Goal: Task Accomplishment & Management: Manage account settings

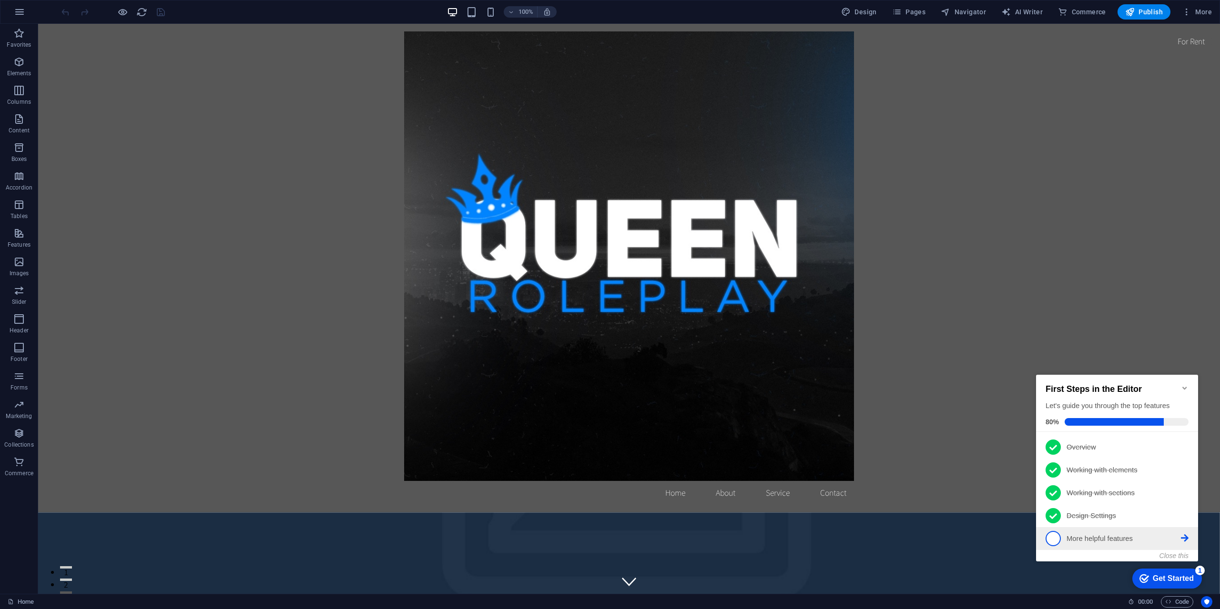
click at [1066, 541] on p "More helpful features - incomplete" at bounding box center [1123, 539] width 114 height 10
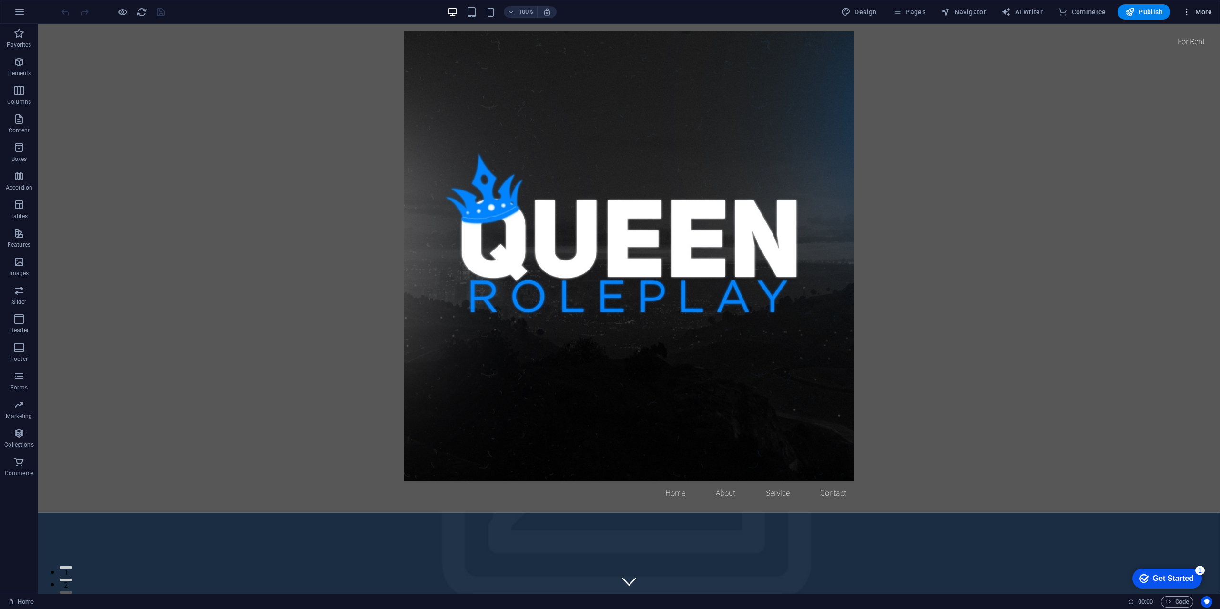
click at [1188, 9] on icon "button" at bounding box center [1186, 12] width 10 height 10
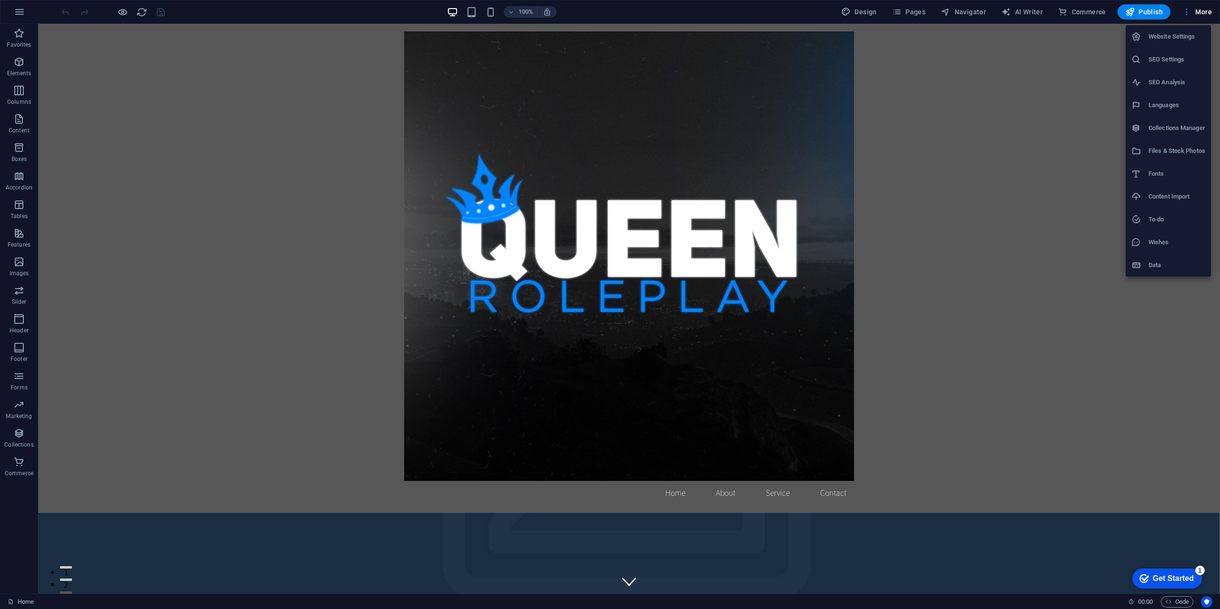
click at [1170, 46] on li "Website Settings" at bounding box center [1167, 36] width 85 height 23
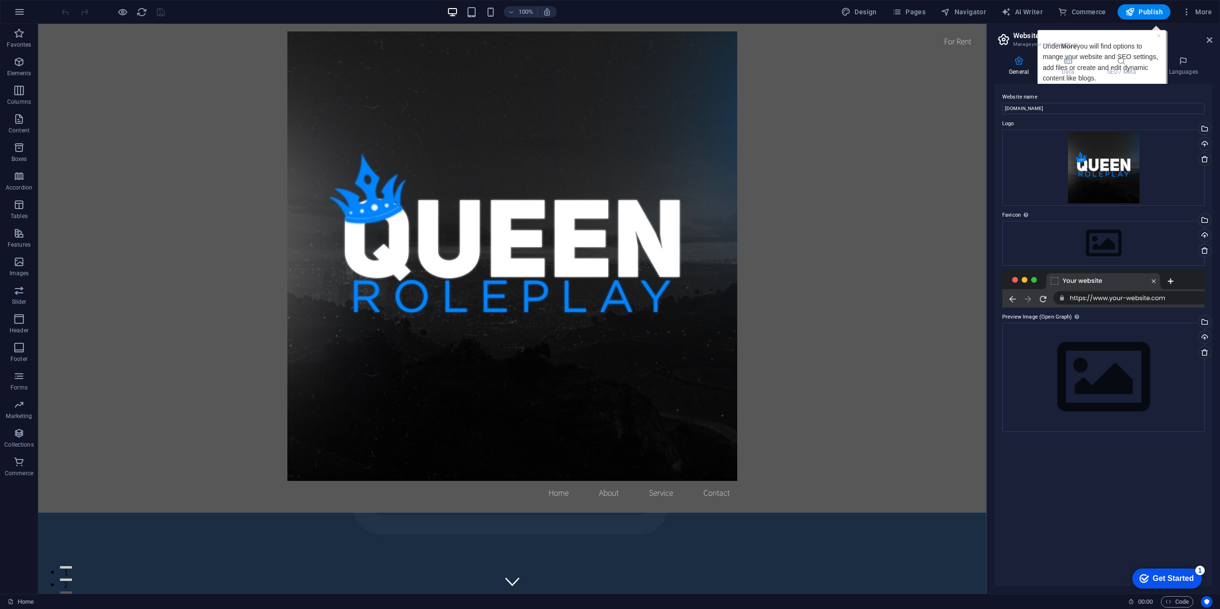
click at [1052, 281] on div at bounding box center [1103, 289] width 202 height 38
click at [1083, 350] on div "Drag files here, click to choose files or select files from Files or our free s…" at bounding box center [1103, 377] width 202 height 109
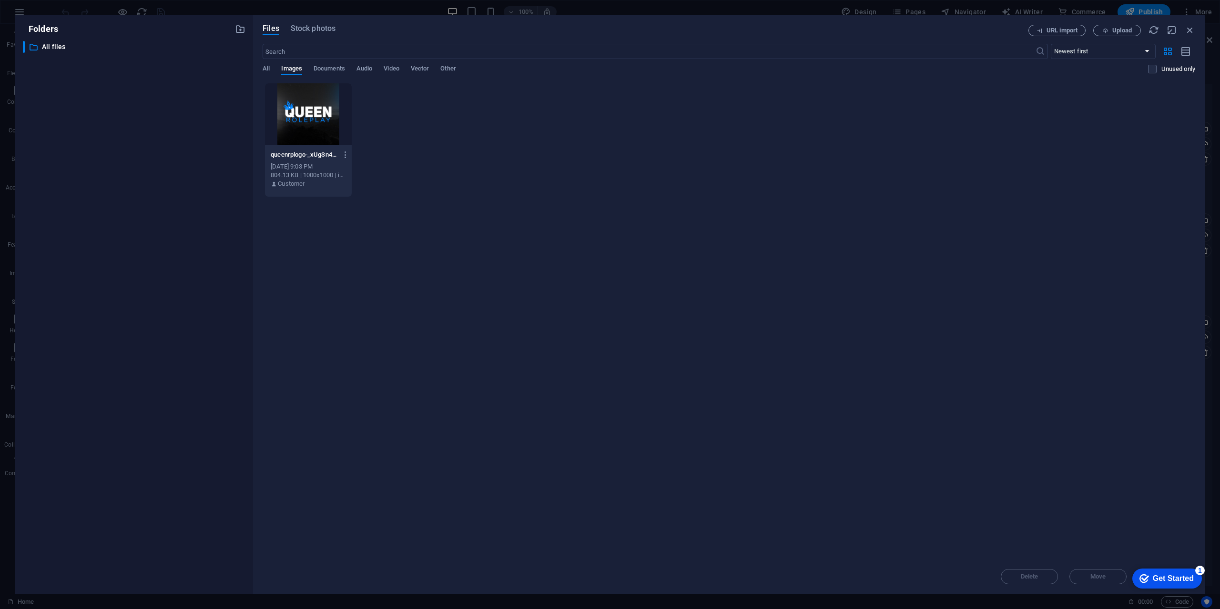
click at [320, 122] on div at bounding box center [308, 114] width 87 height 62
click at [1156, 578] on div "Get Started" at bounding box center [1172, 579] width 41 height 9
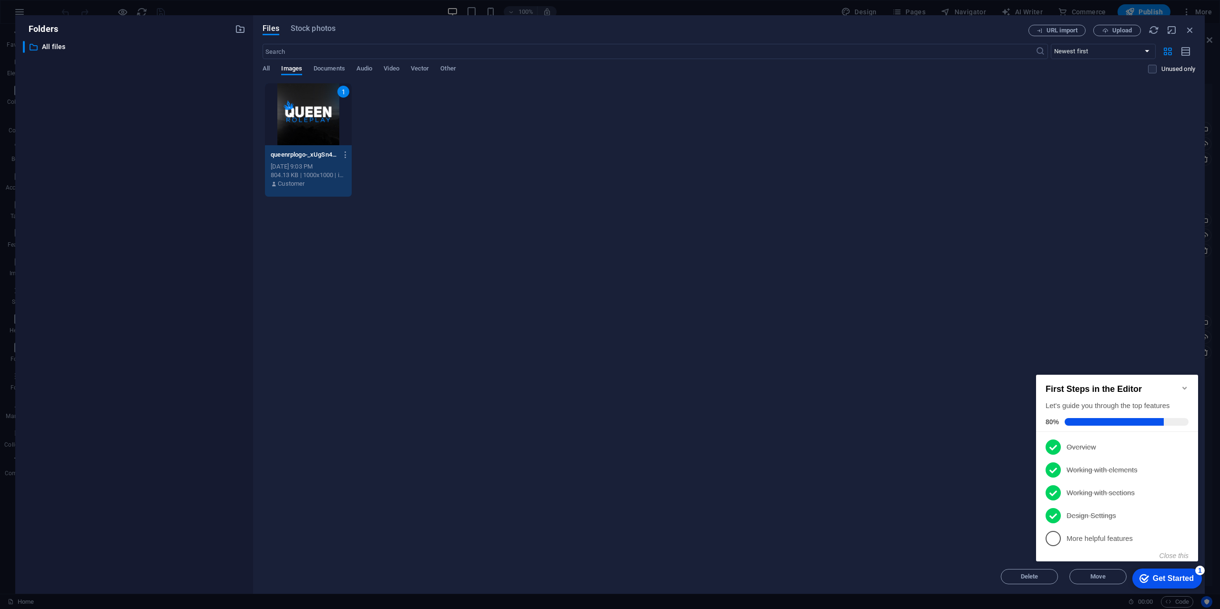
click at [1079, 536] on p "More helpful features - incomplete" at bounding box center [1123, 539] width 114 height 10
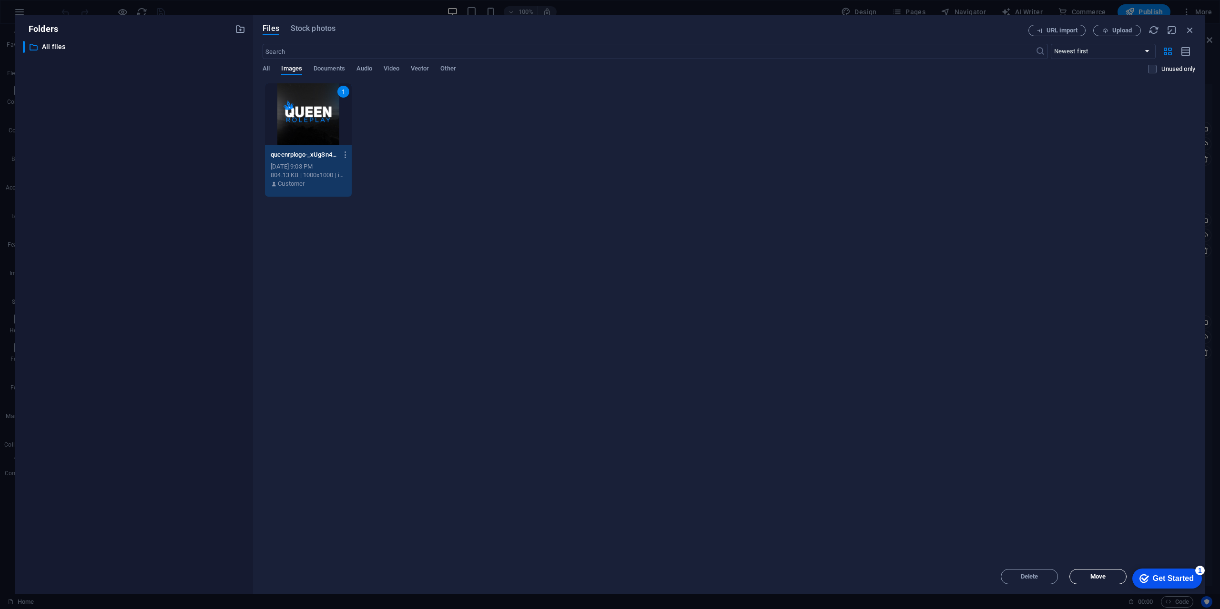
click at [1121, 577] on span "Move" at bounding box center [1097, 577] width 49 height 6
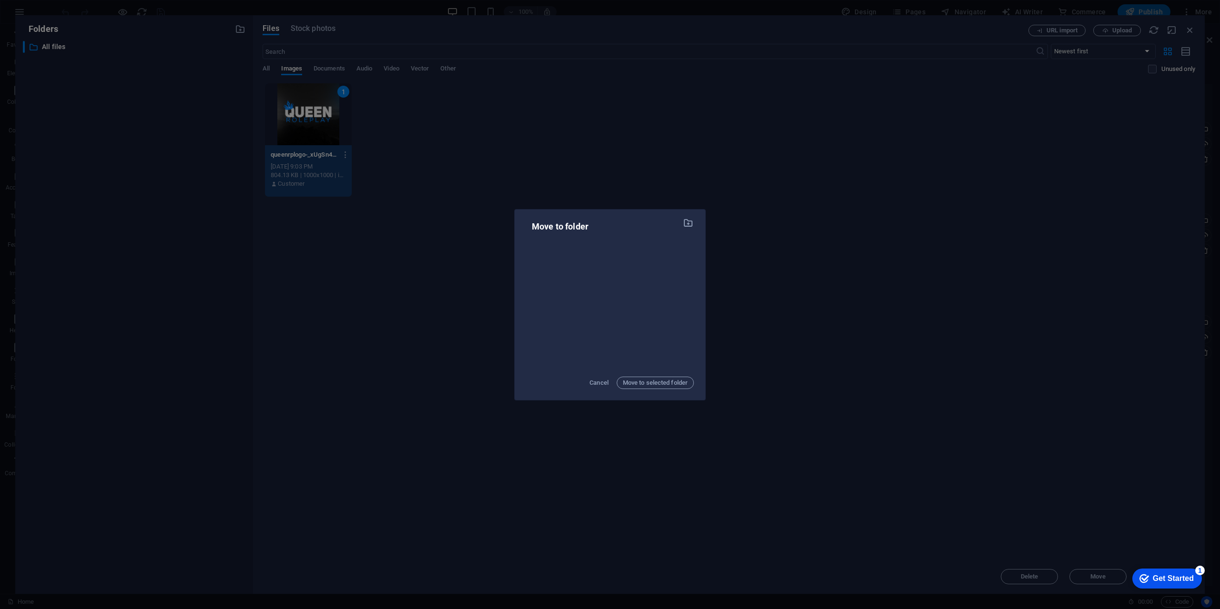
click at [820, 412] on div "Move to folder Cancel Move to selected folder" at bounding box center [610, 304] width 1220 height 609
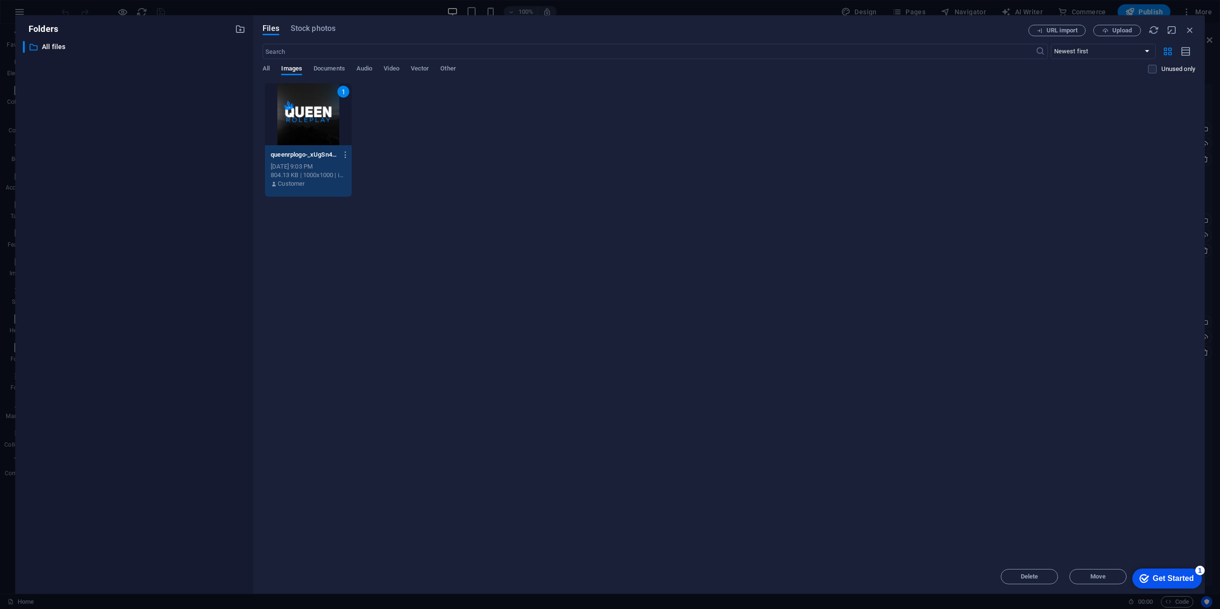
click at [1154, 578] on div "Get Started" at bounding box center [1172, 579] width 41 height 9
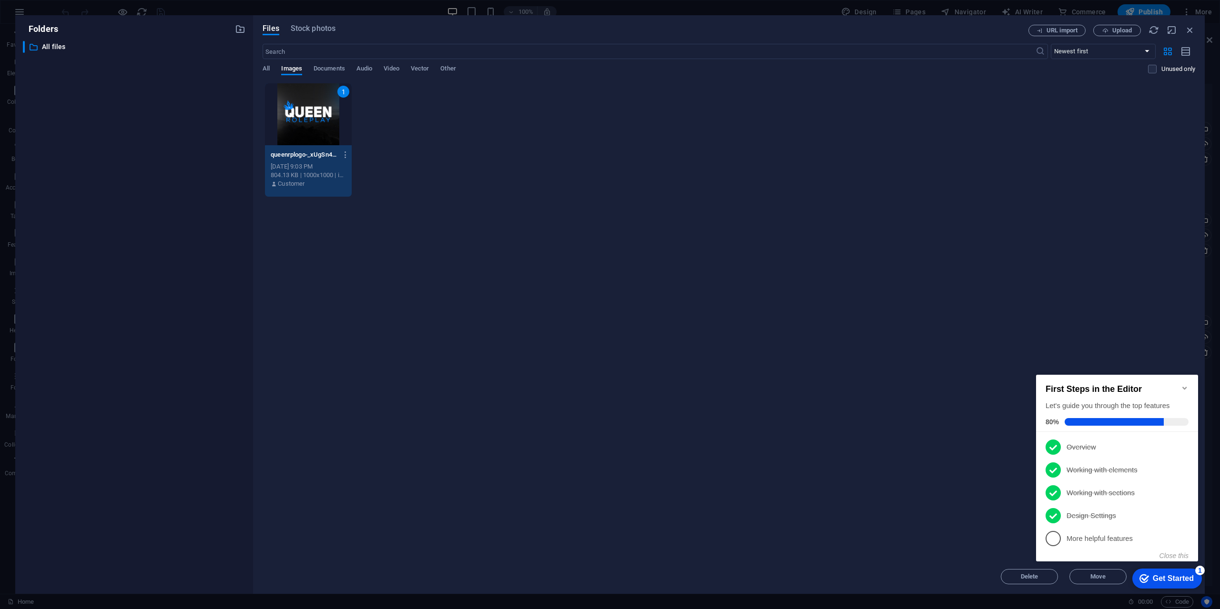
click at [1071, 529] on li "5 More helpful features - incomplete" at bounding box center [1117, 538] width 162 height 23
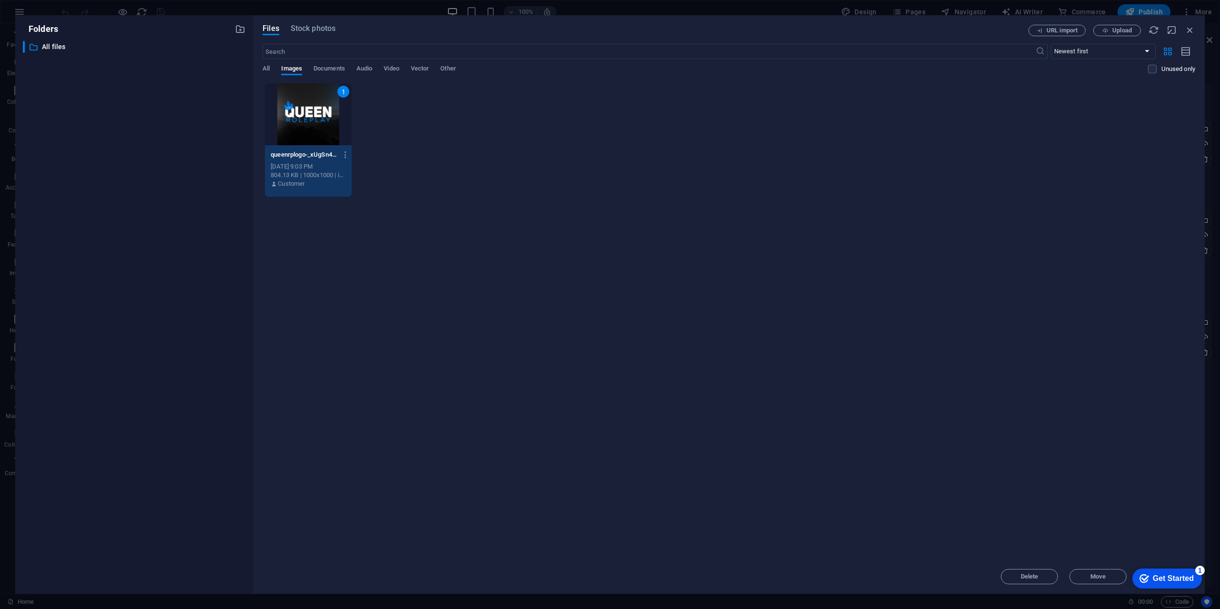
click at [1196, 30] on div "Files Stock photos URL import Upload ​ Newest first Oldest first Name (A-Z) Nam…" at bounding box center [728, 304] width 951 height 579
click at [1191, 30] on icon "button" at bounding box center [1189, 30] width 10 height 10
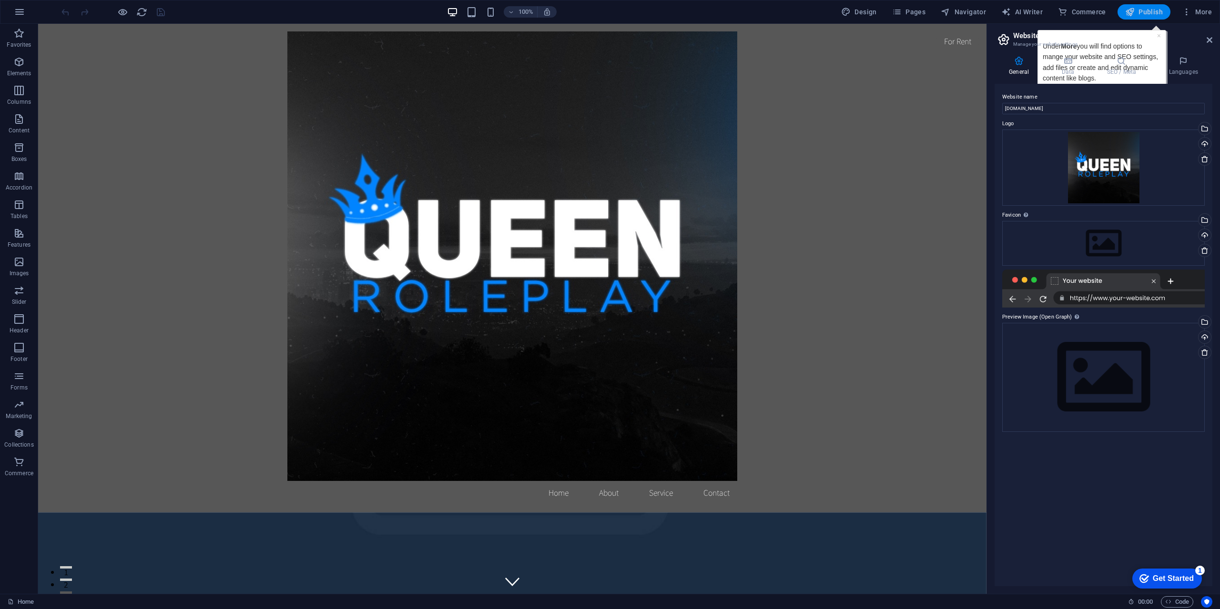
click at [1142, 9] on span "Publish" at bounding box center [1144, 12] width 38 height 10
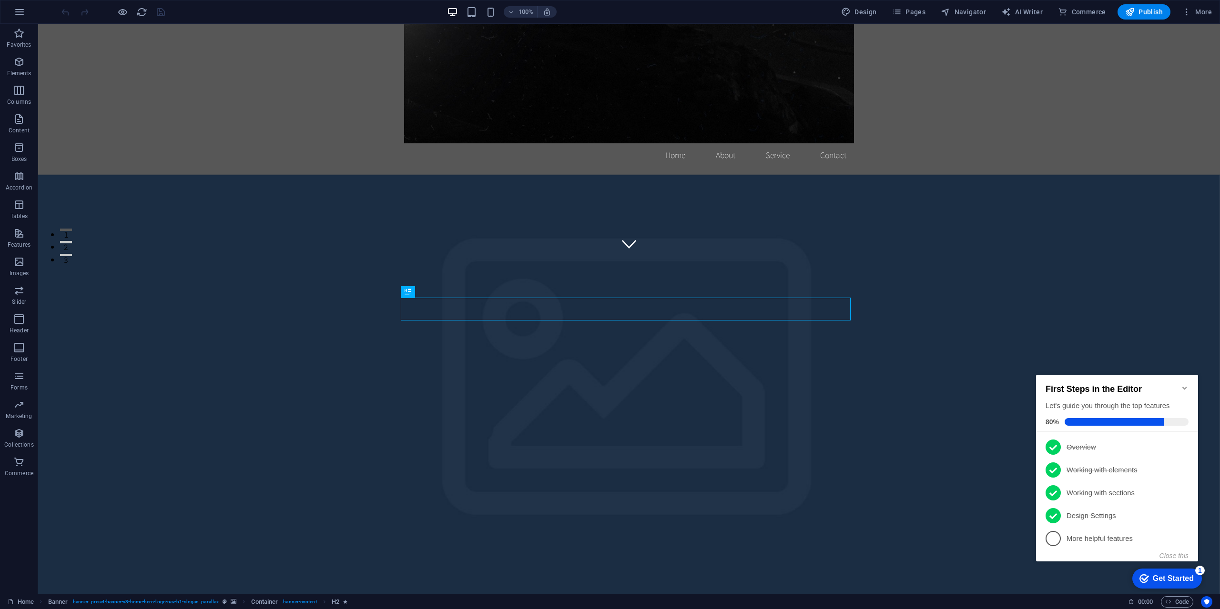
click at [842, 3] on div "100% Design Pages Navigator AI Writer Commerce Publish More" at bounding box center [609, 11] width 1219 height 23
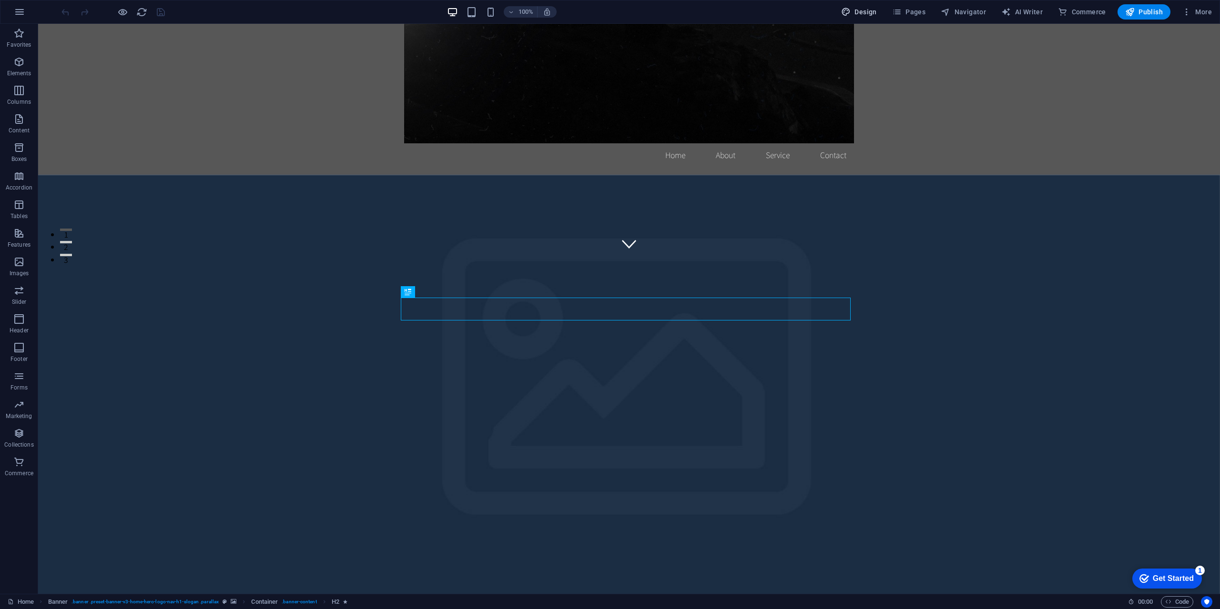
click at [855, 11] on span "Design" at bounding box center [859, 12] width 36 height 10
select select "rem"
select select "200"
select select "px"
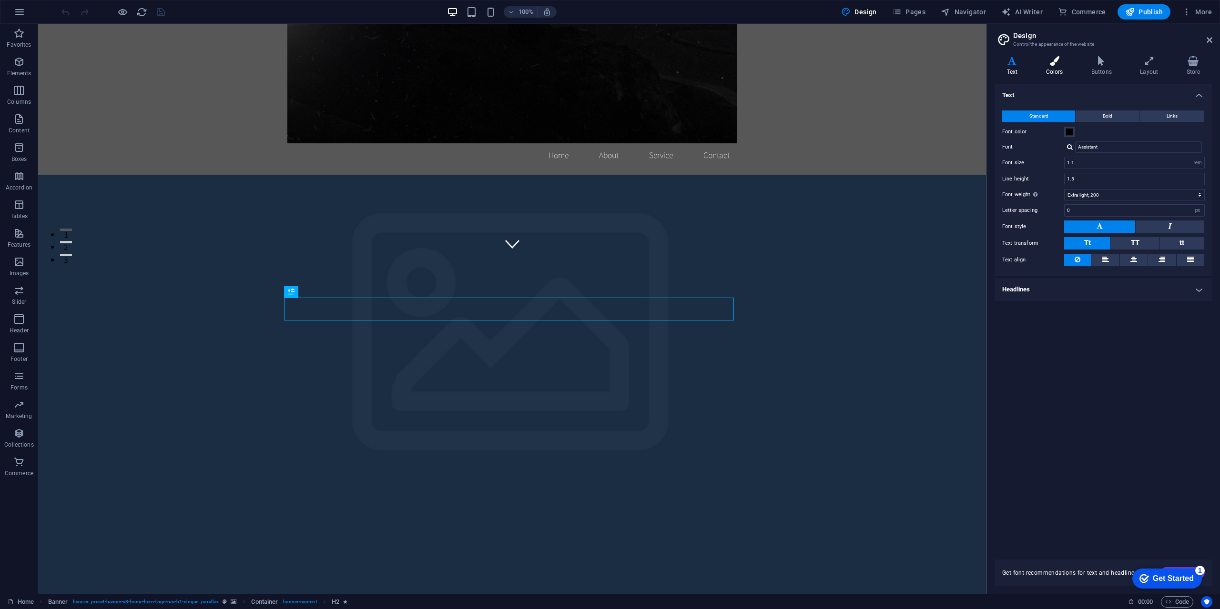
click at [1059, 70] on h4 "Colors" at bounding box center [1055, 66] width 45 height 20
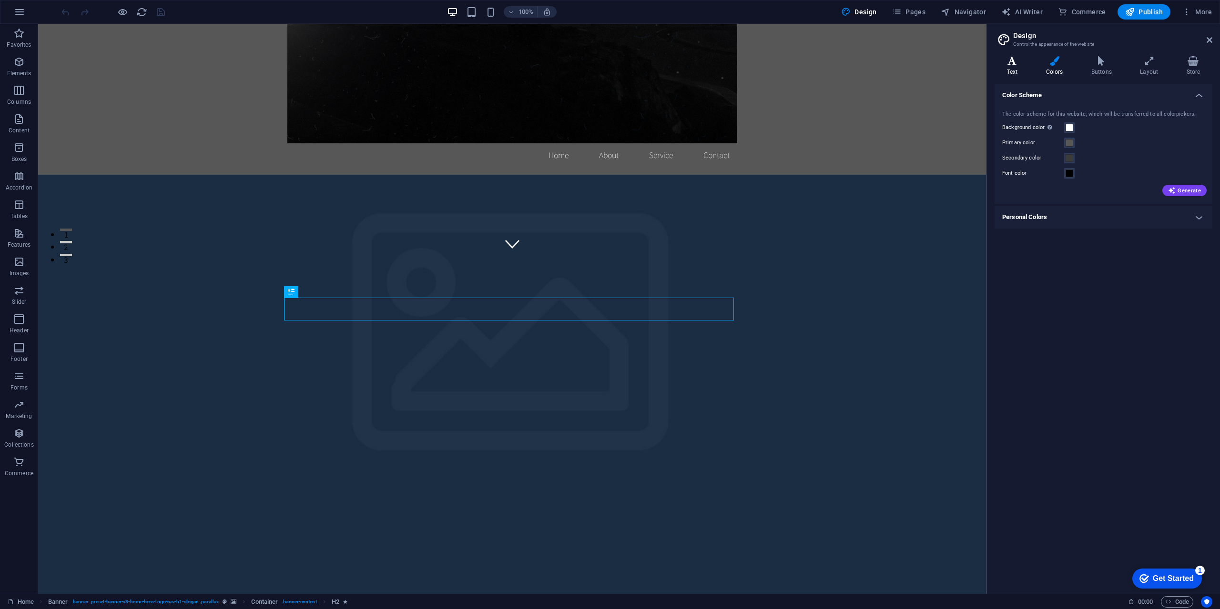
click at [1028, 70] on h4 "Text" at bounding box center [1013, 66] width 39 height 20
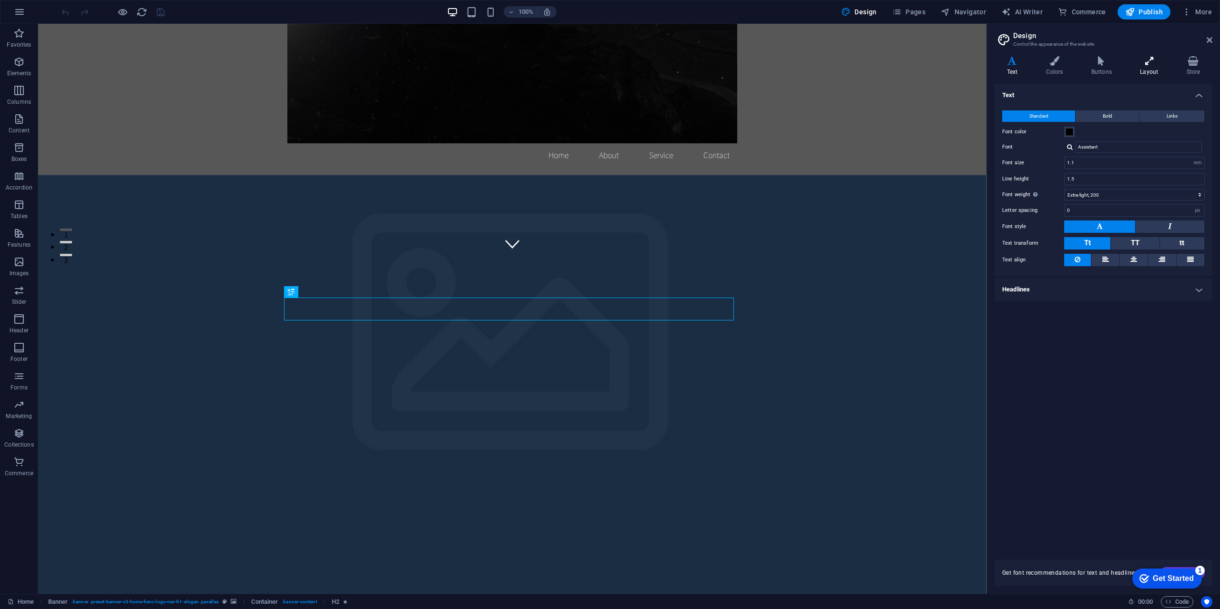
click at [1153, 74] on h4 "Layout" at bounding box center [1151, 66] width 46 height 20
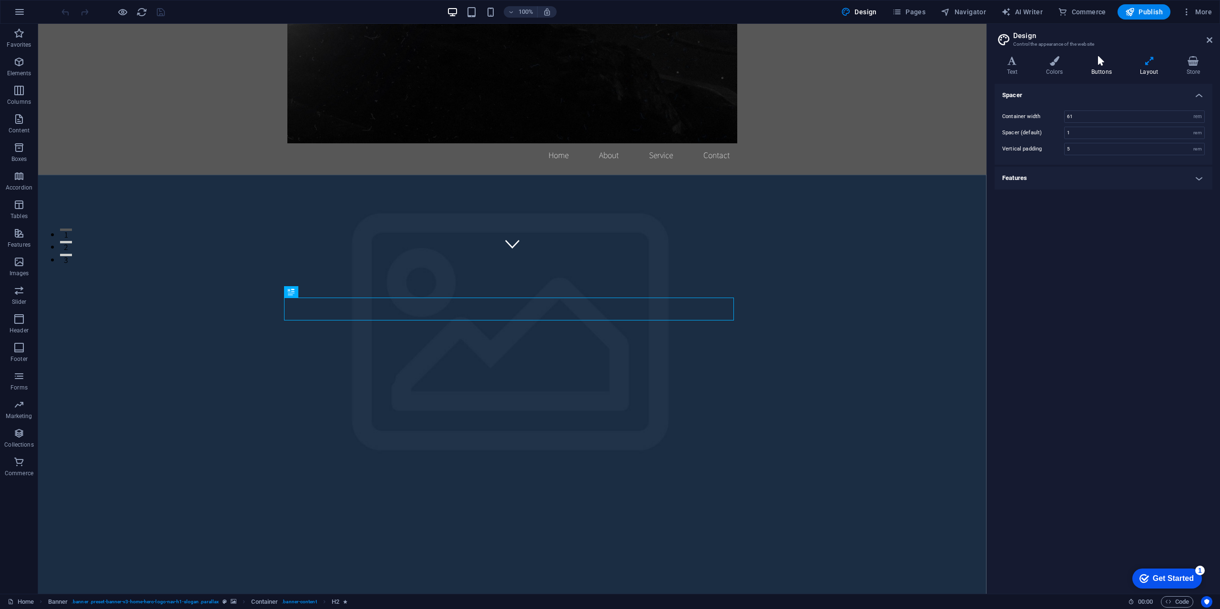
click at [1107, 65] on icon at bounding box center [1101, 61] width 45 height 10
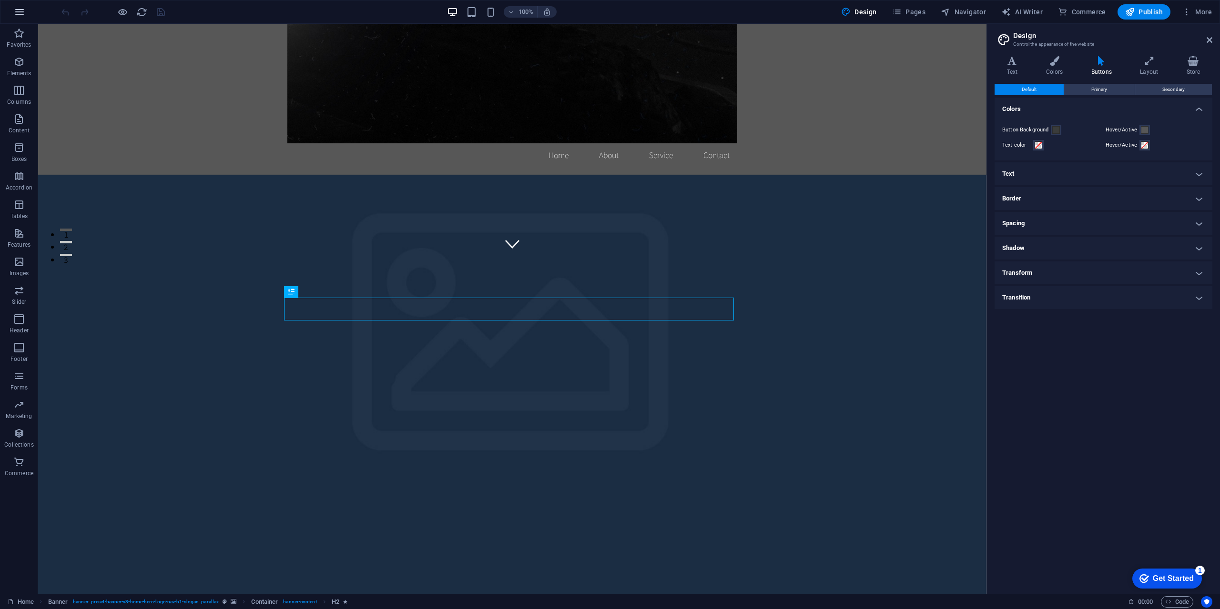
click at [20, 9] on icon "button" at bounding box center [19, 11] width 11 height 11
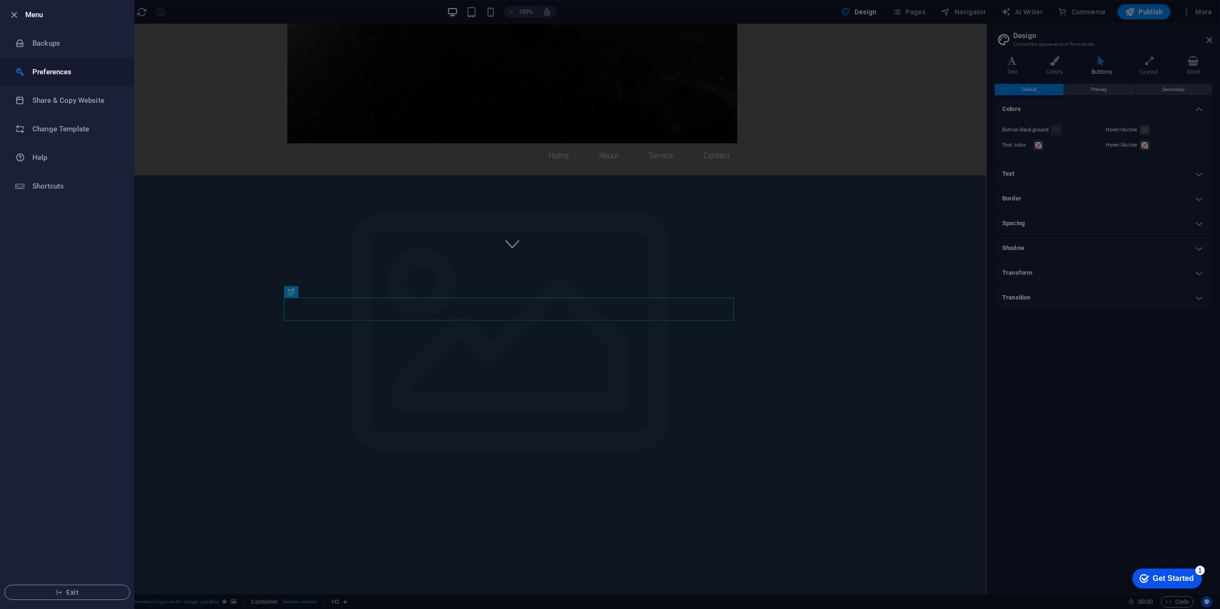
click at [50, 66] on li "Preferences" at bounding box center [66, 72] width 133 height 29
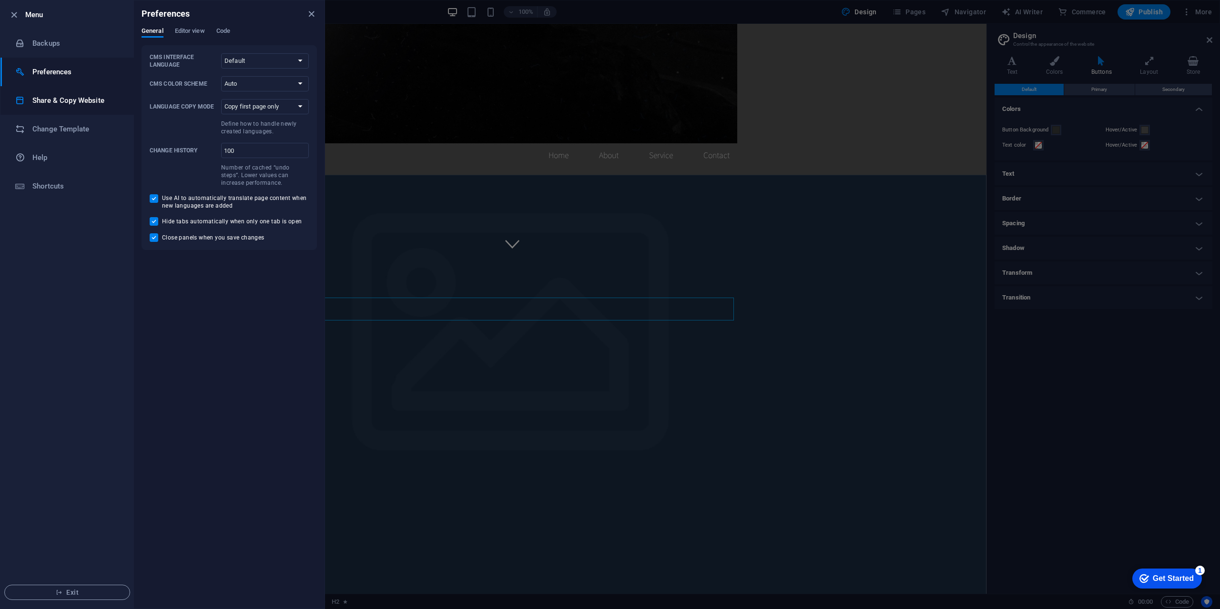
click at [58, 106] on h6 "Share & Copy Website" at bounding box center [76, 100] width 88 height 11
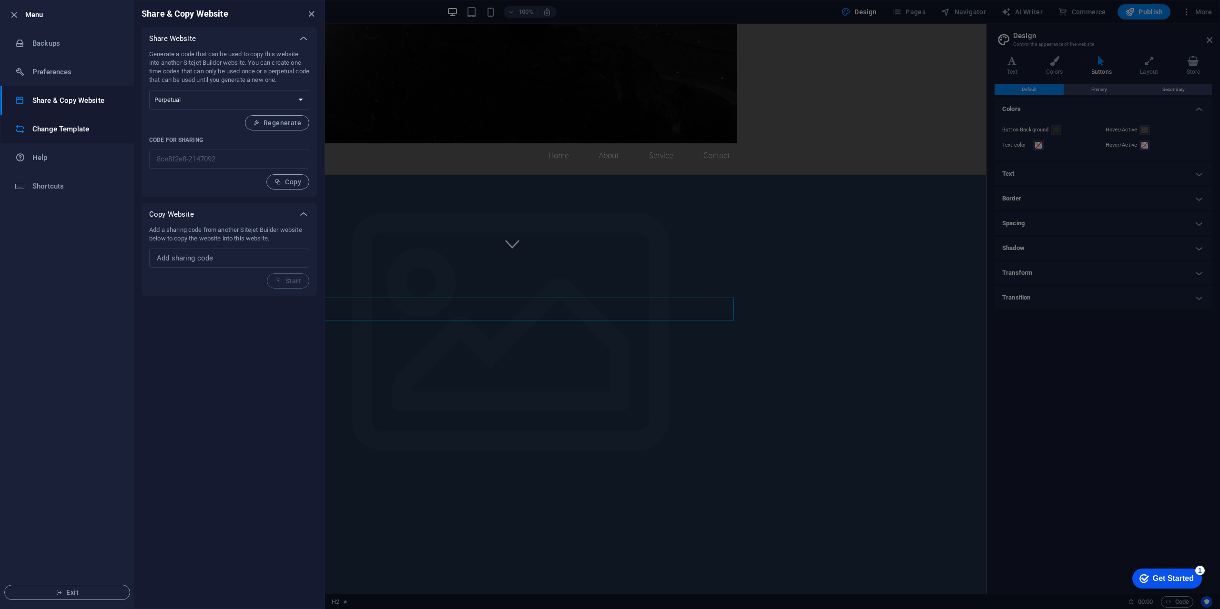
click at [58, 126] on h6 "Change Template" at bounding box center [76, 128] width 88 height 11
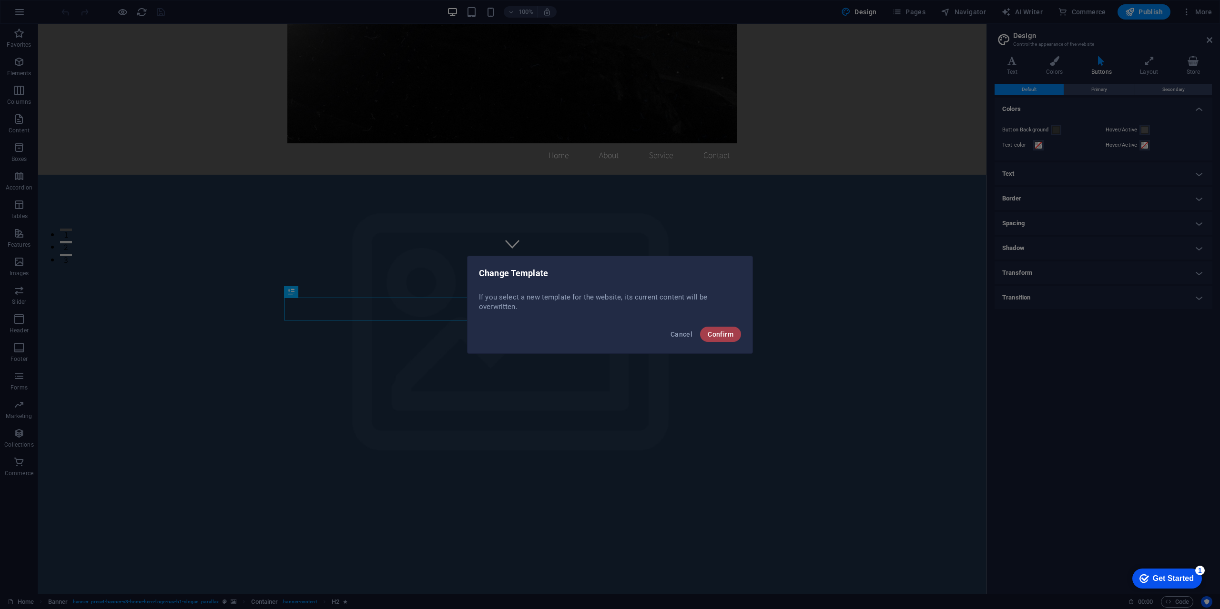
click at [715, 335] on span "Confirm" at bounding box center [720, 335] width 26 height 8
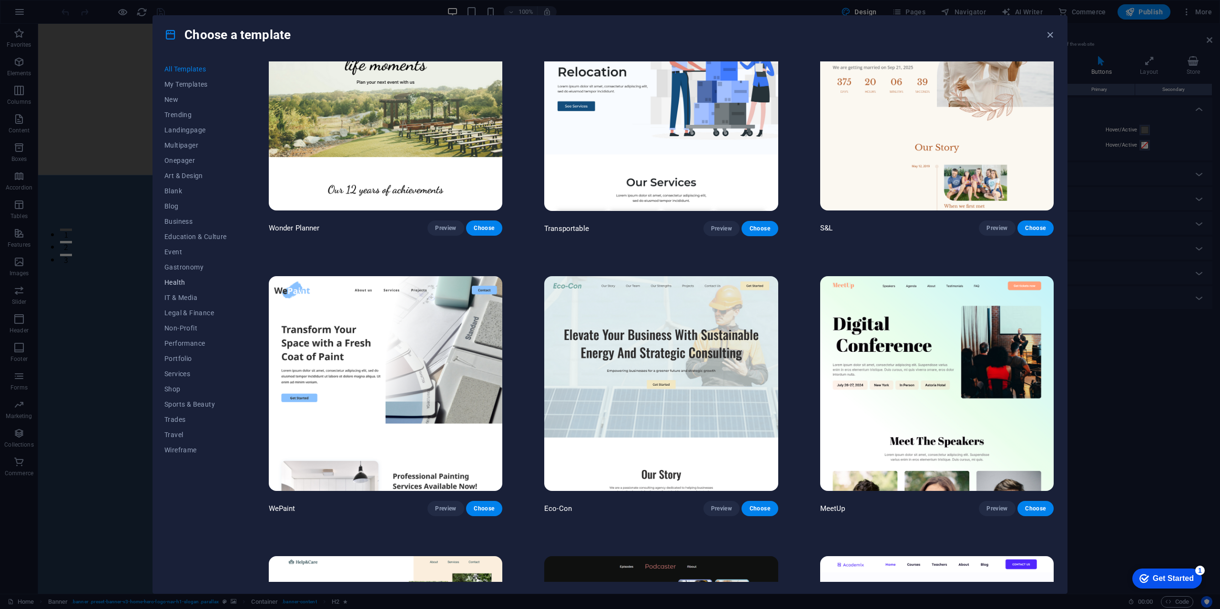
scroll to position [905, 0]
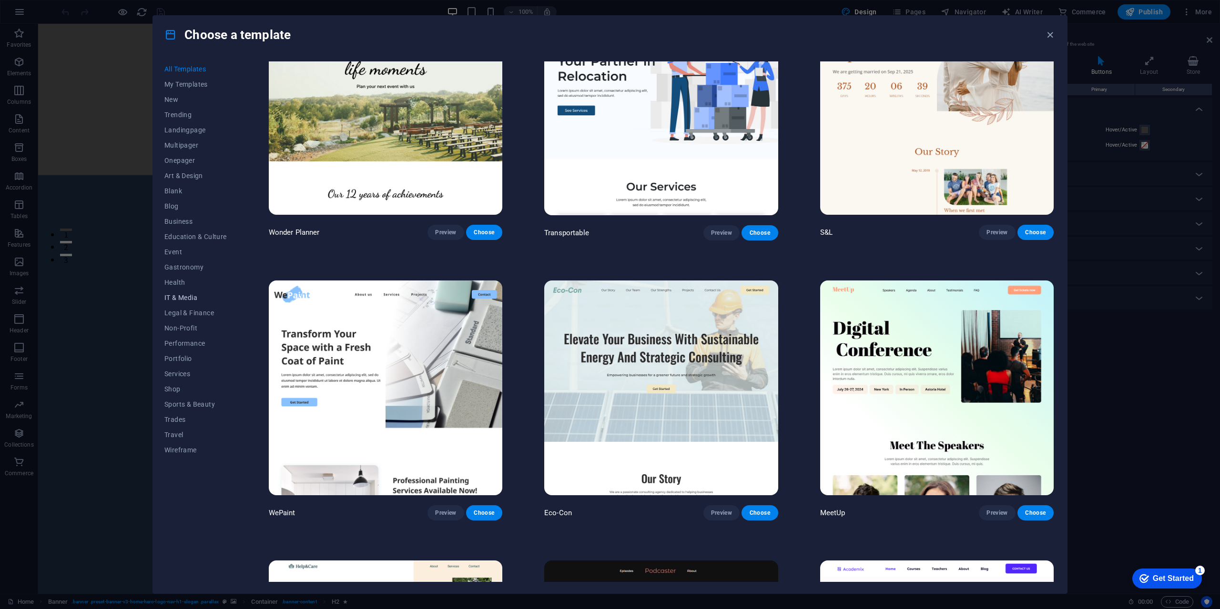
click at [193, 298] on span "IT & Media" at bounding box center [195, 298] width 62 height 8
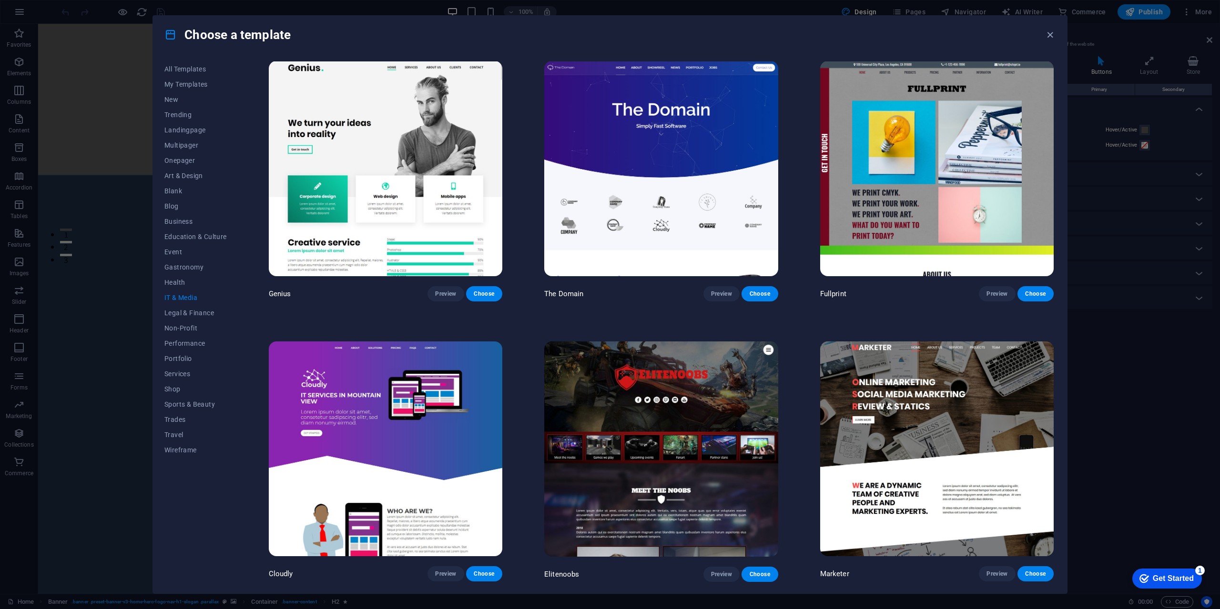
scroll to position [559, 0]
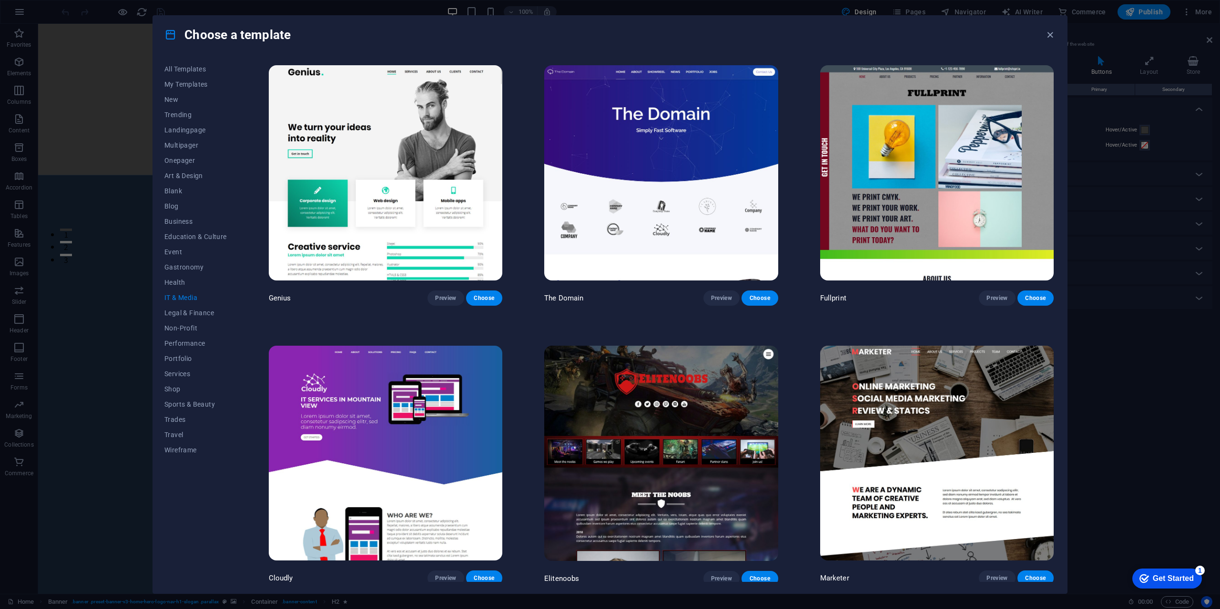
click at [662, 486] on img at bounding box center [660, 453] width 233 height 215
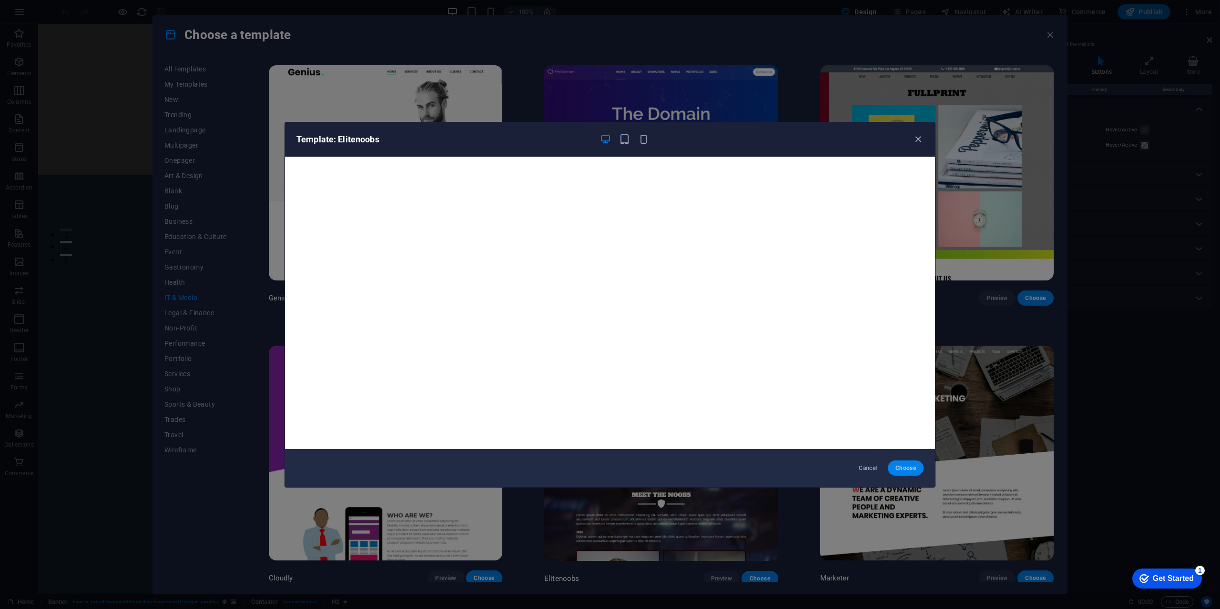
click at [907, 467] on span "Choose" at bounding box center [905, 468] width 20 height 8
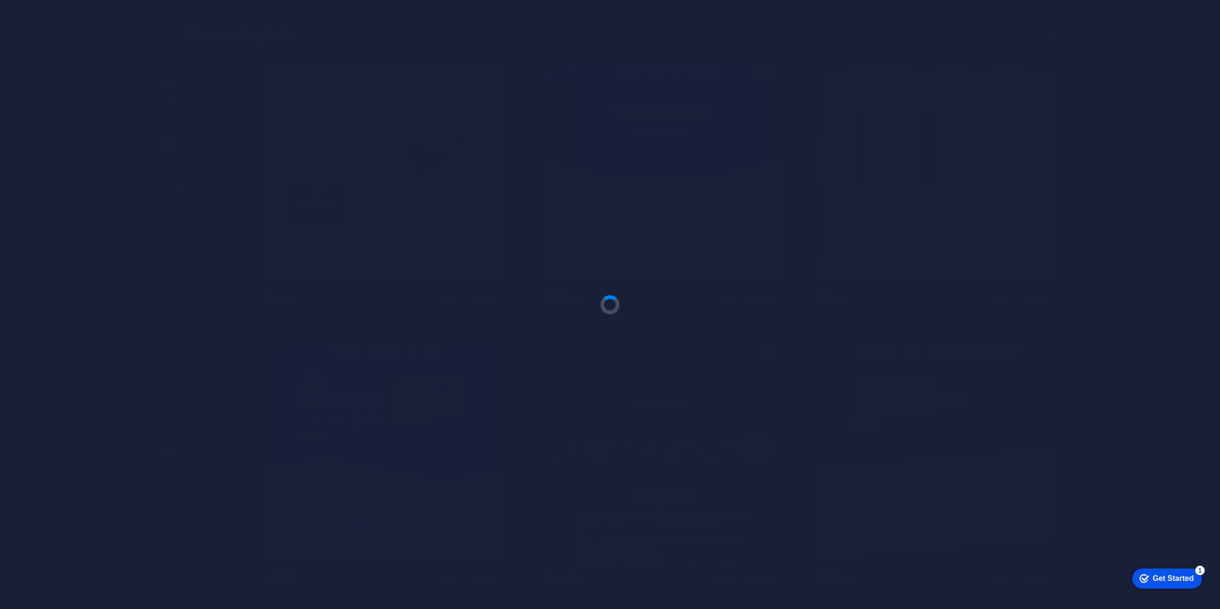
click at [1191, 576] on div "Get Started" at bounding box center [1172, 579] width 41 height 9
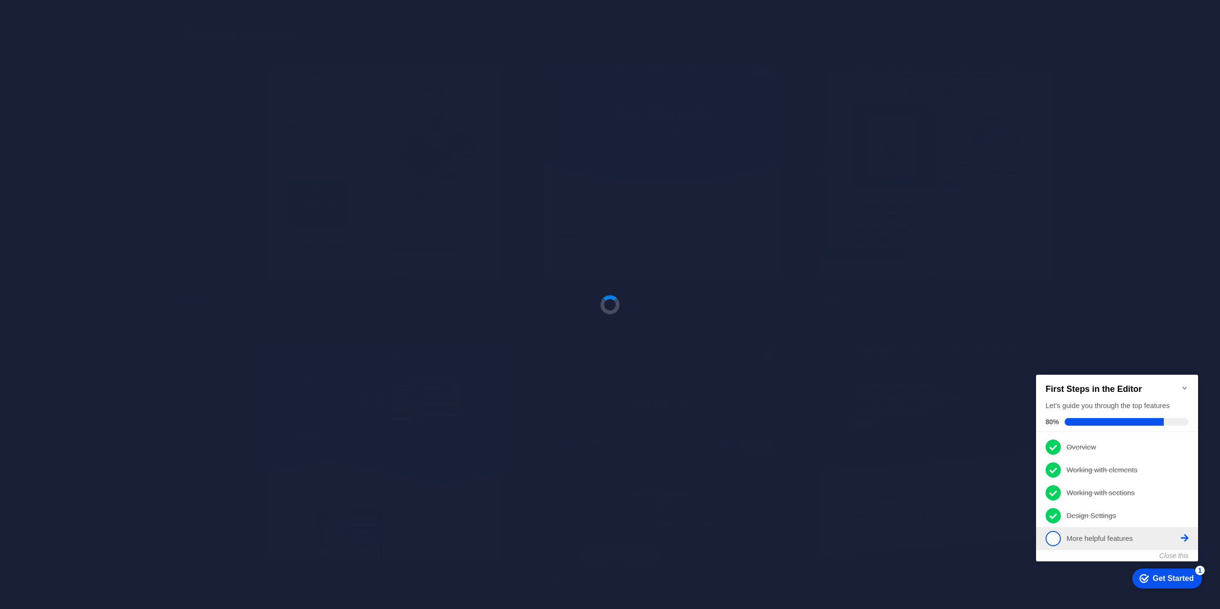
click at [1070, 528] on li "5 More helpful features - incomplete" at bounding box center [1117, 538] width 162 height 23
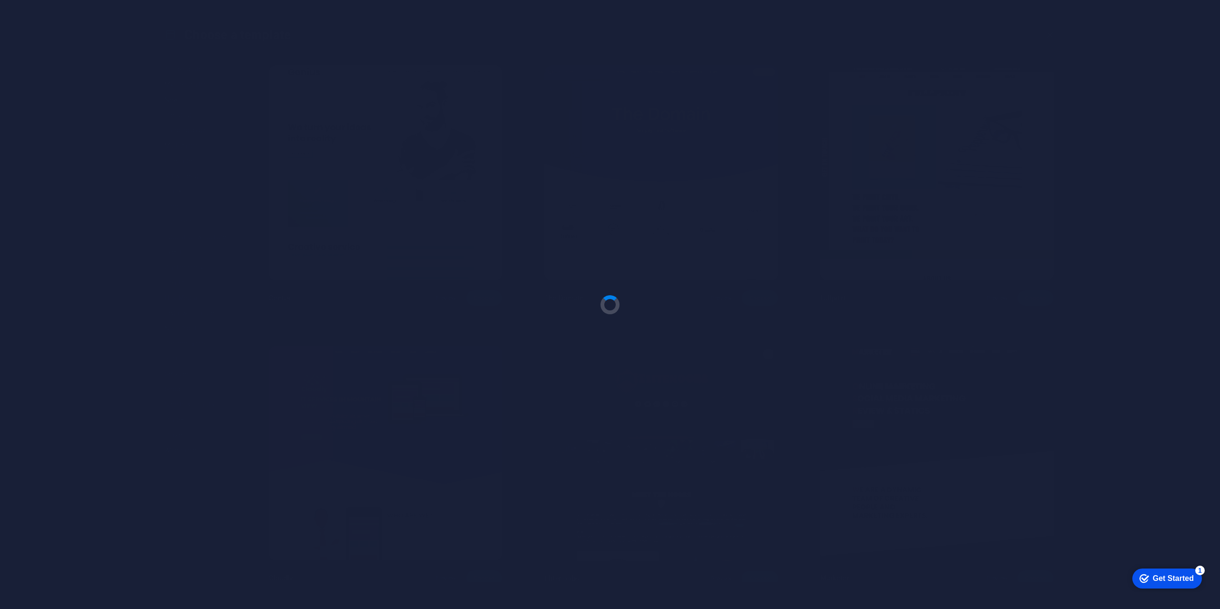
scroll to position [0, 0]
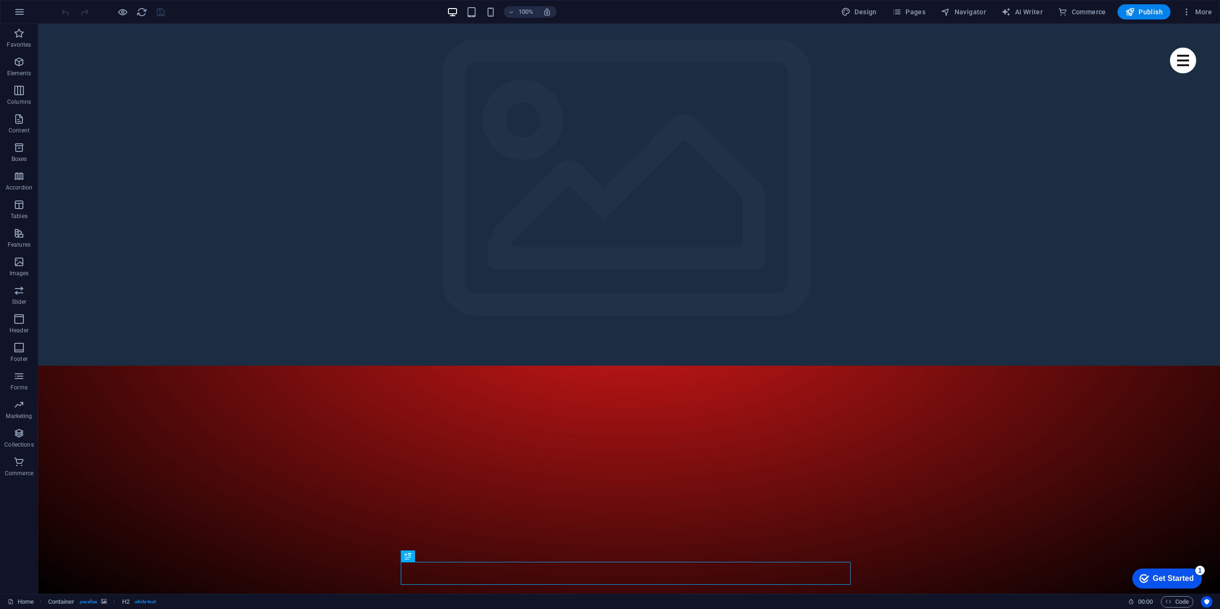
click at [1161, 588] on div "checkmark Get Started 1" at bounding box center [1167, 579] width 70 height 20
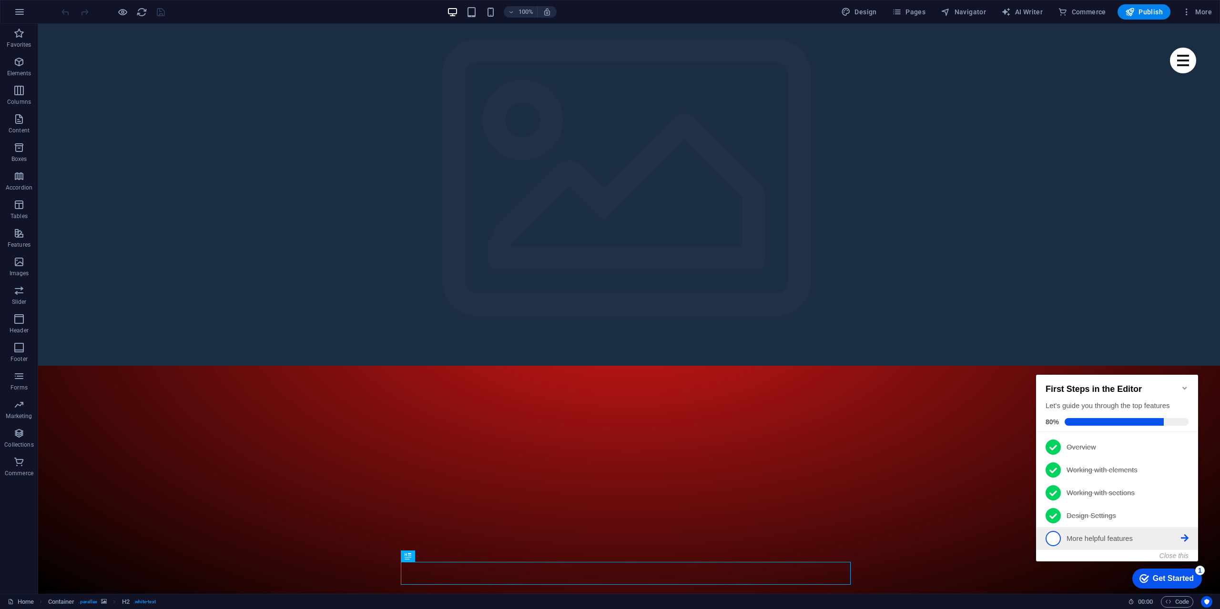
click at [1058, 538] on span "5" at bounding box center [1052, 538] width 15 height 15
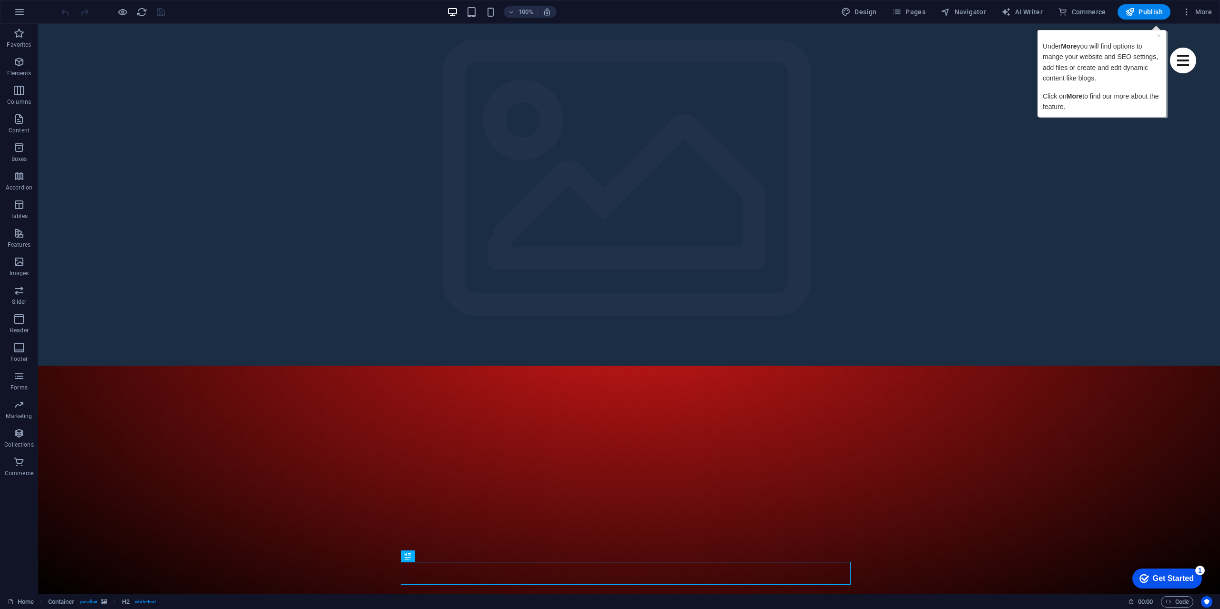
click at [1155, 30] on div "× Under More you will find options to mange your website and SEO settings, add …" at bounding box center [1101, 73] width 129 height 87
click at [1076, 102] on p "Click on More to find our more about the feature." at bounding box center [1101, 101] width 118 height 21
click at [1155, 12] on span "Publish" at bounding box center [1144, 12] width 38 height 10
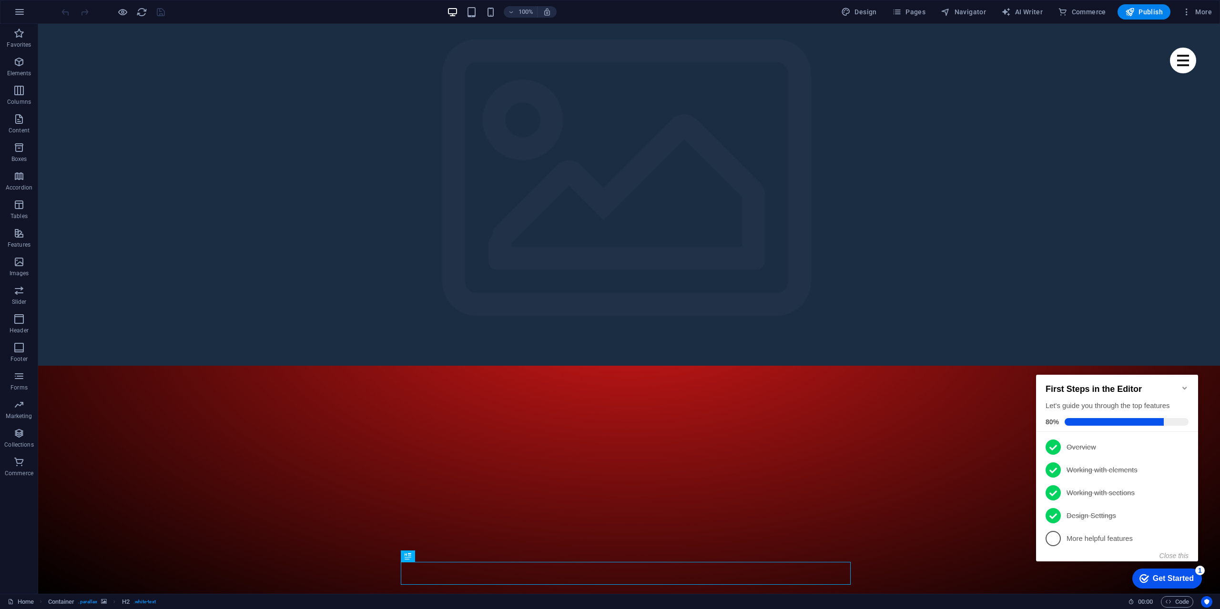
click at [1181, 387] on icon "Minimize checklist" at bounding box center [1184, 388] width 8 height 8
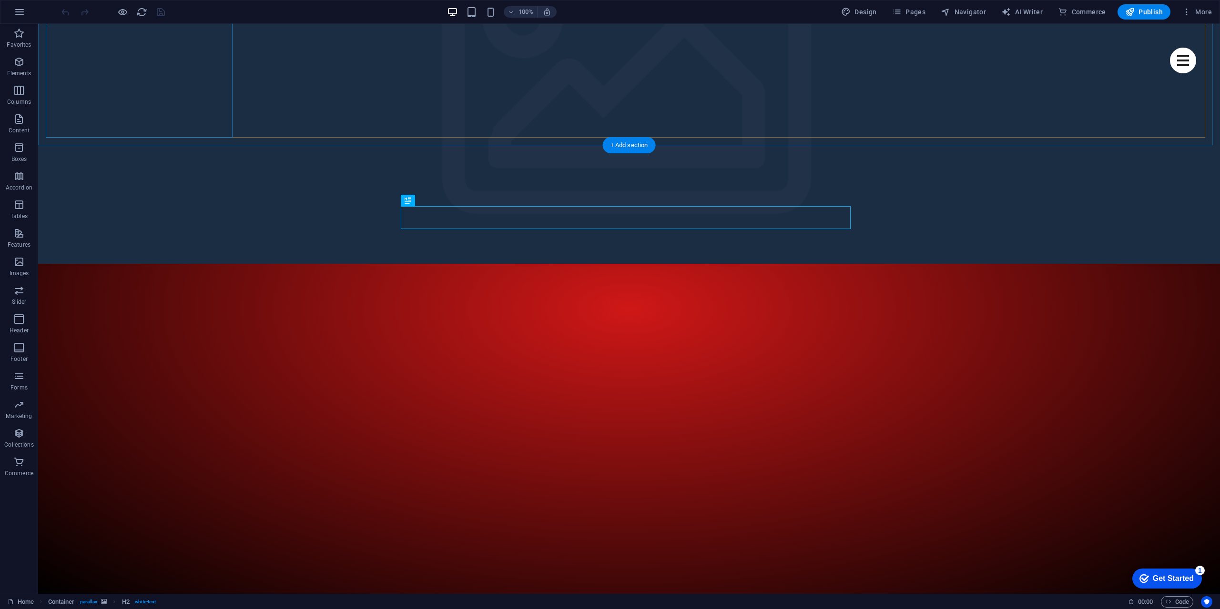
scroll to position [48, 0]
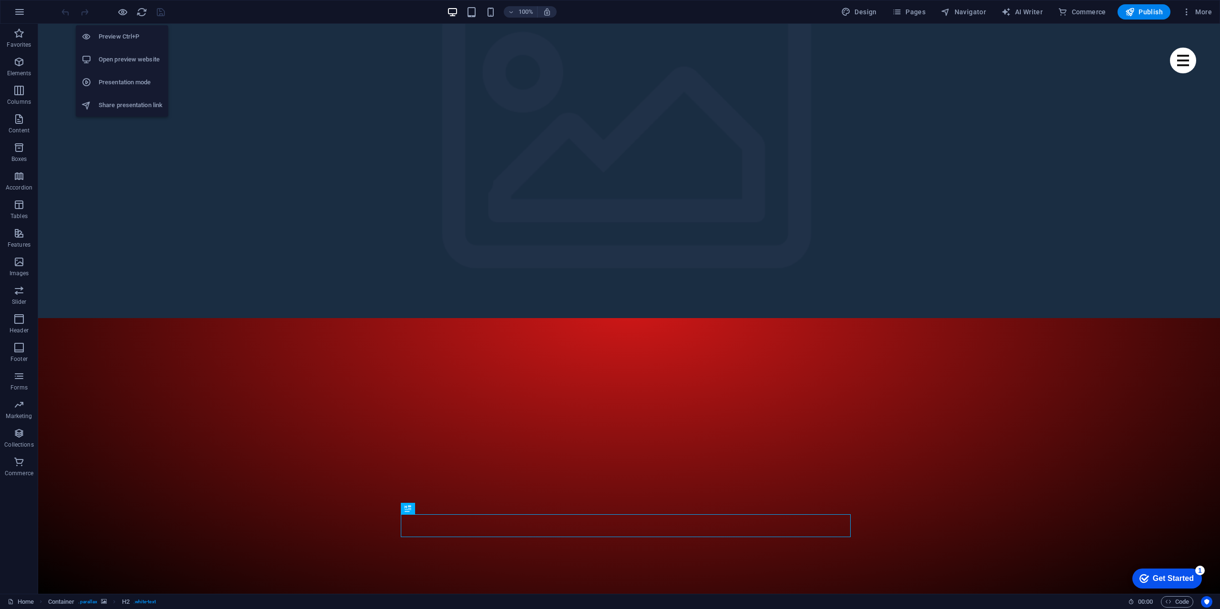
click at [143, 55] on h6 "Open preview website" at bounding box center [131, 59] width 64 height 11
